Goal: Leave review/rating: Leave review/rating

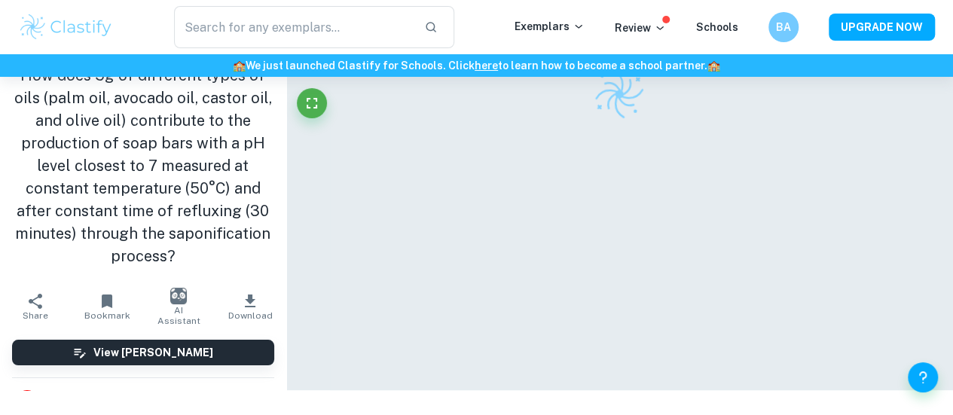
checkbox input "true"
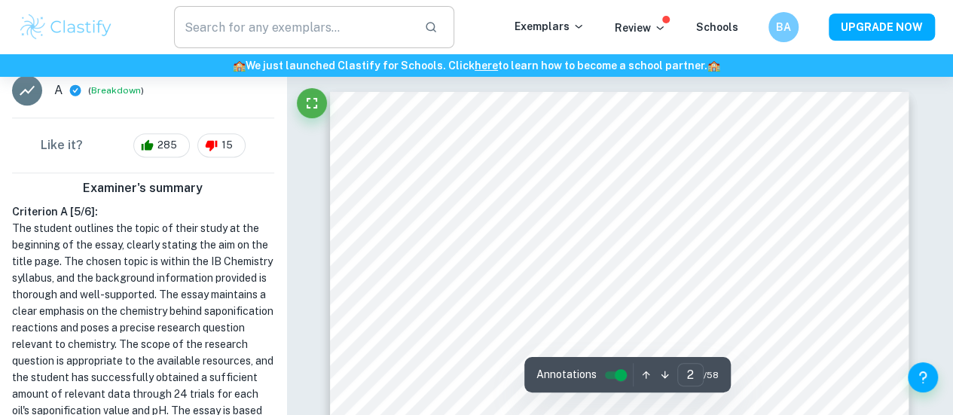
scroll to position [1206, 0]
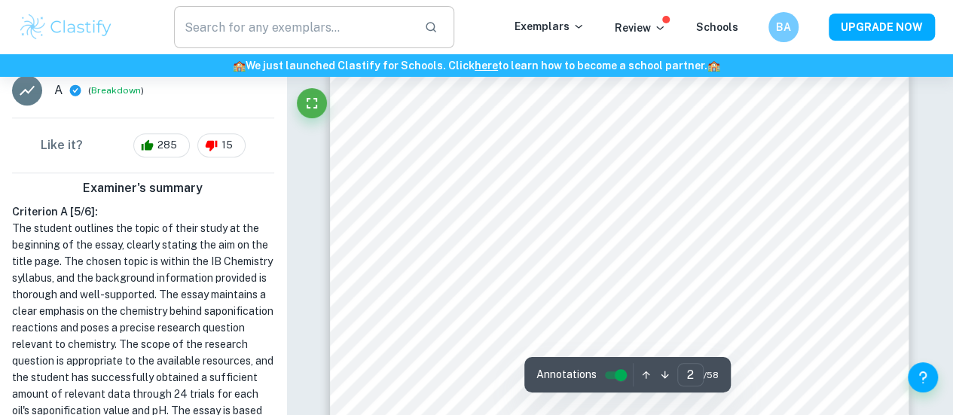
type input "2"
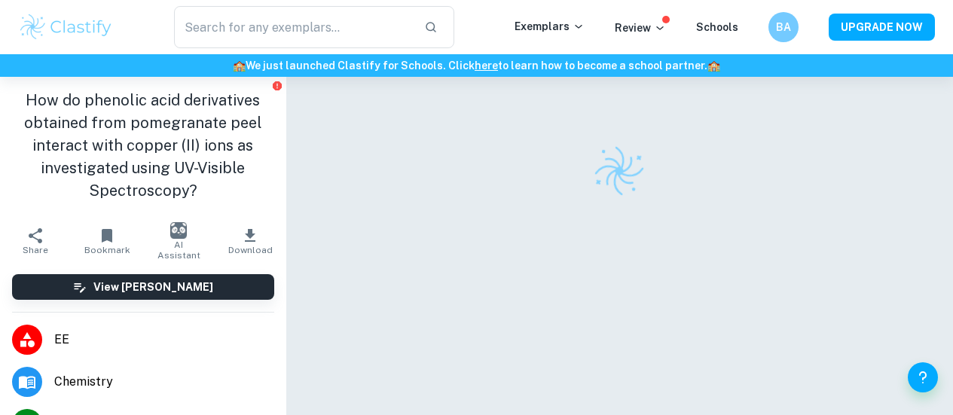
checkbox input "true"
